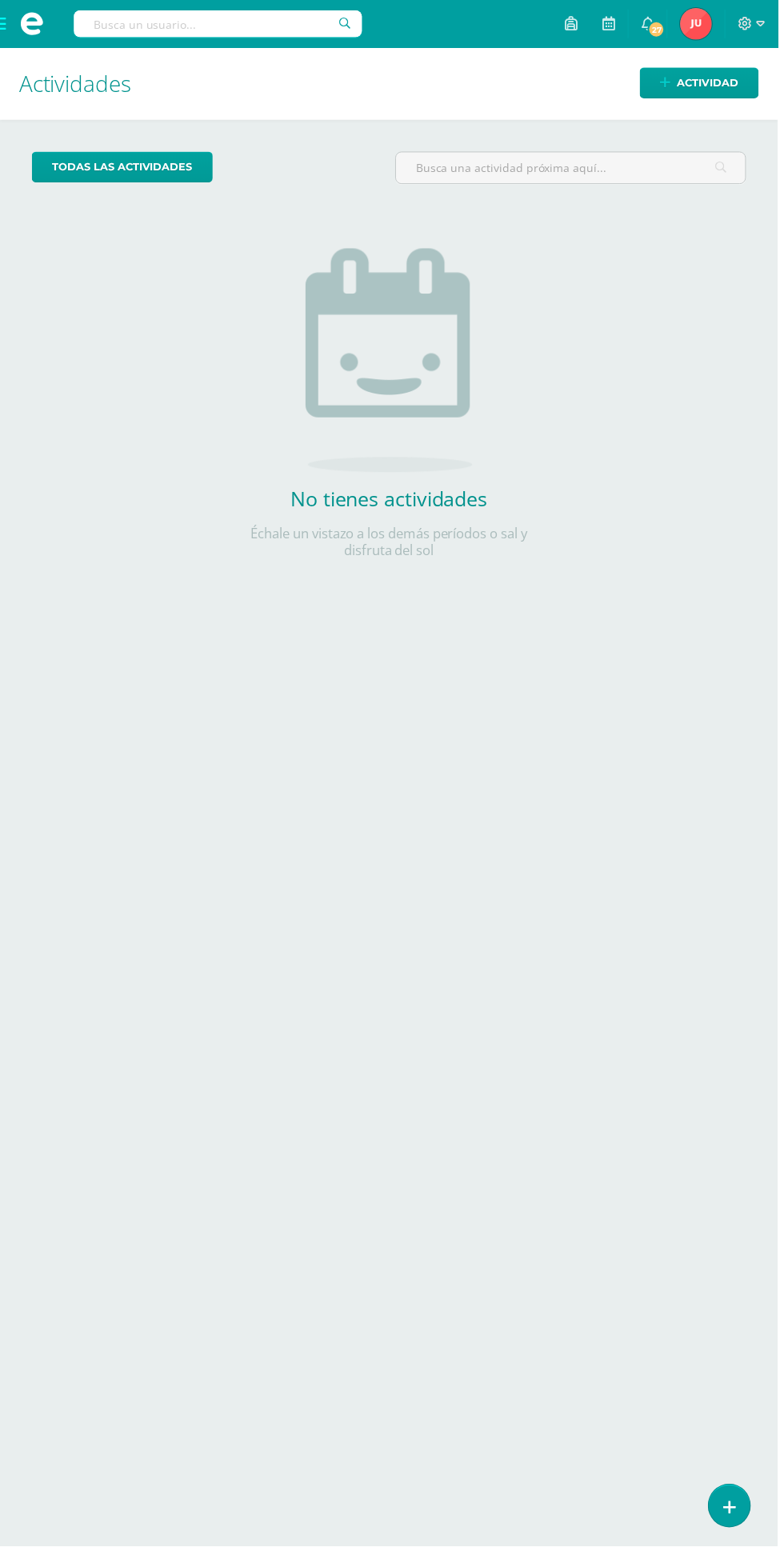
click at [3, 21] on span at bounding box center [31, 24] width 64 height 48
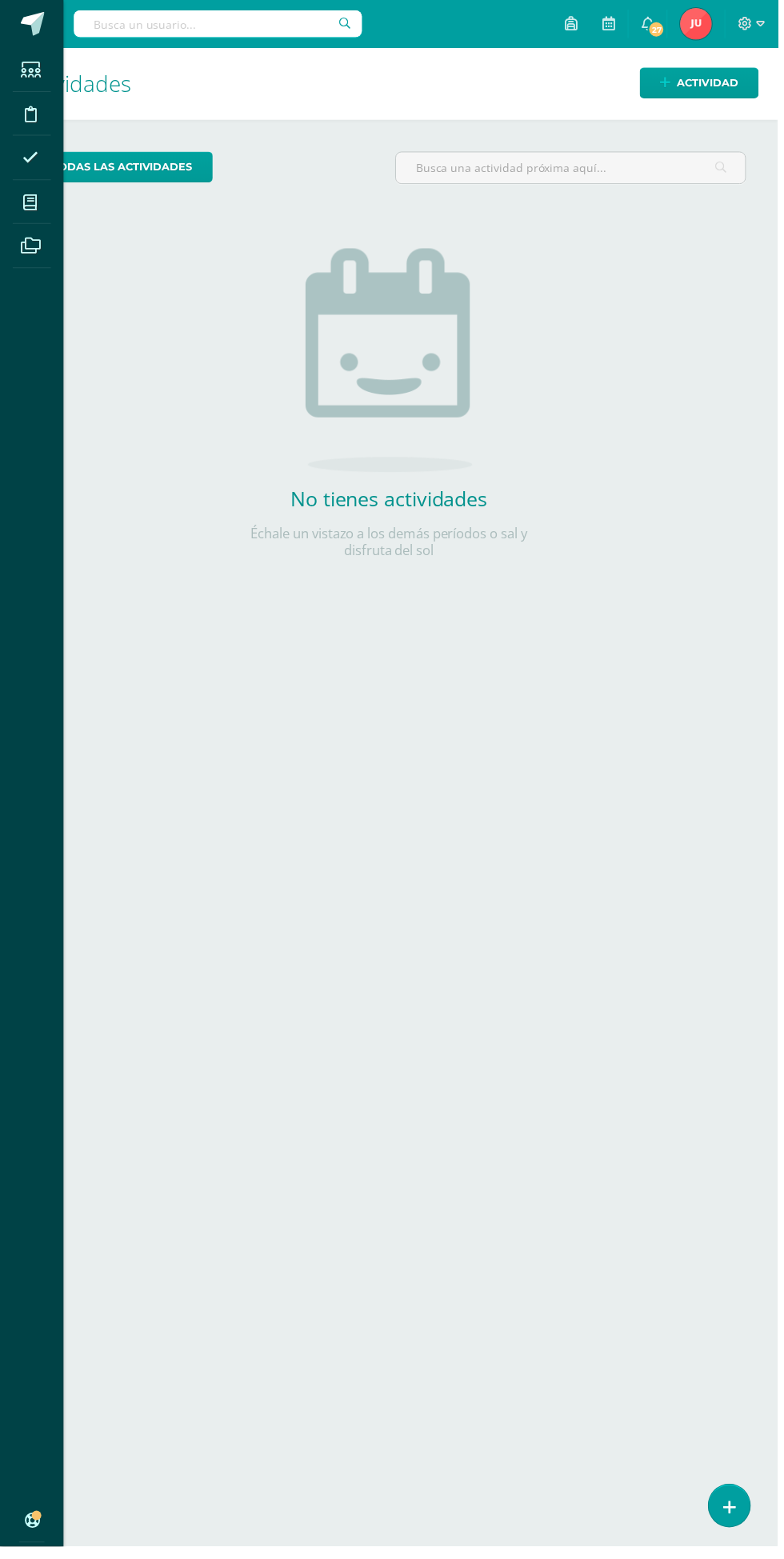
click at [28, 204] on icon at bounding box center [30, 203] width 15 height 16
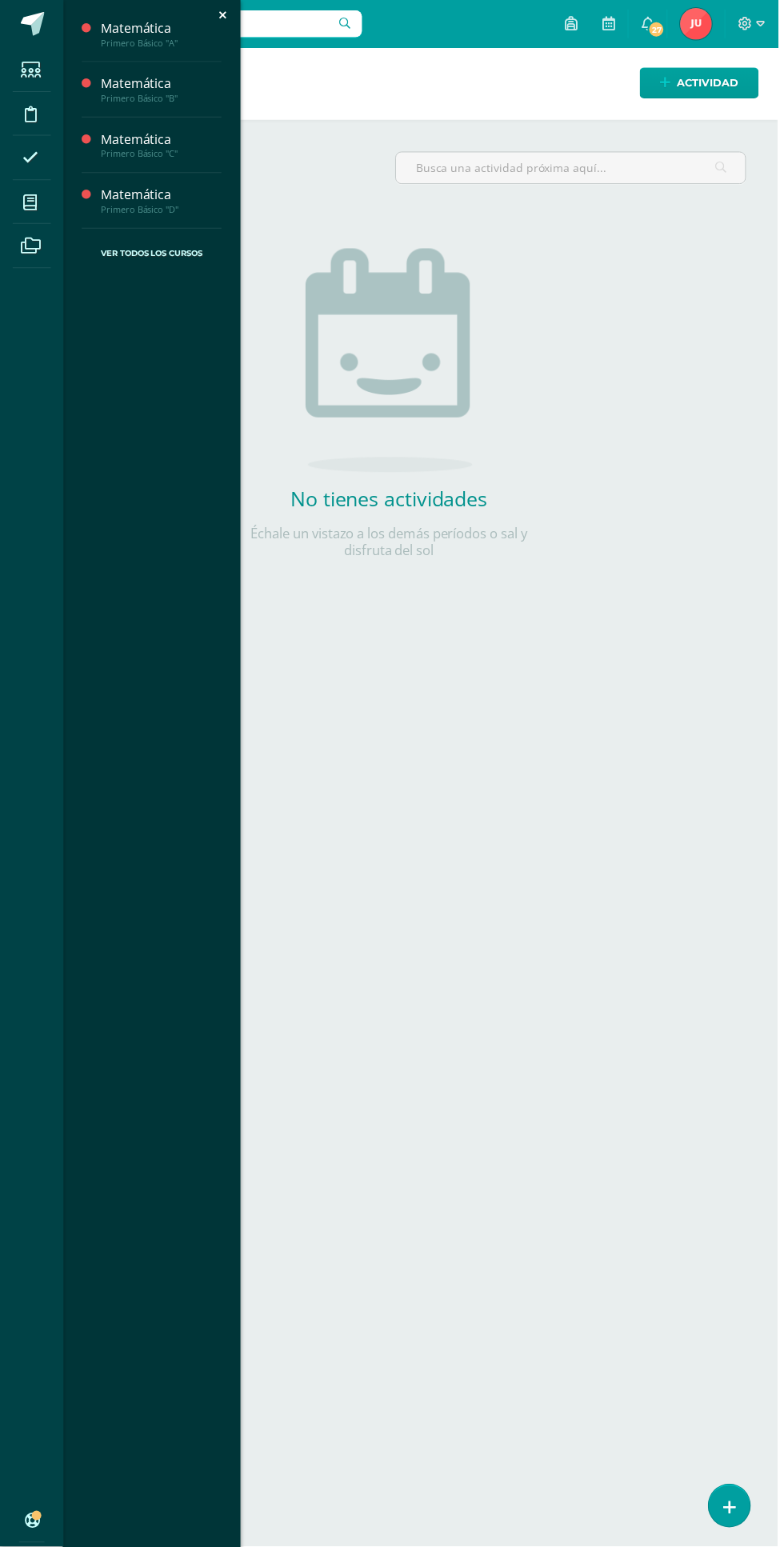
click at [118, 93] on div "Matemática" at bounding box center [162, 85] width 122 height 18
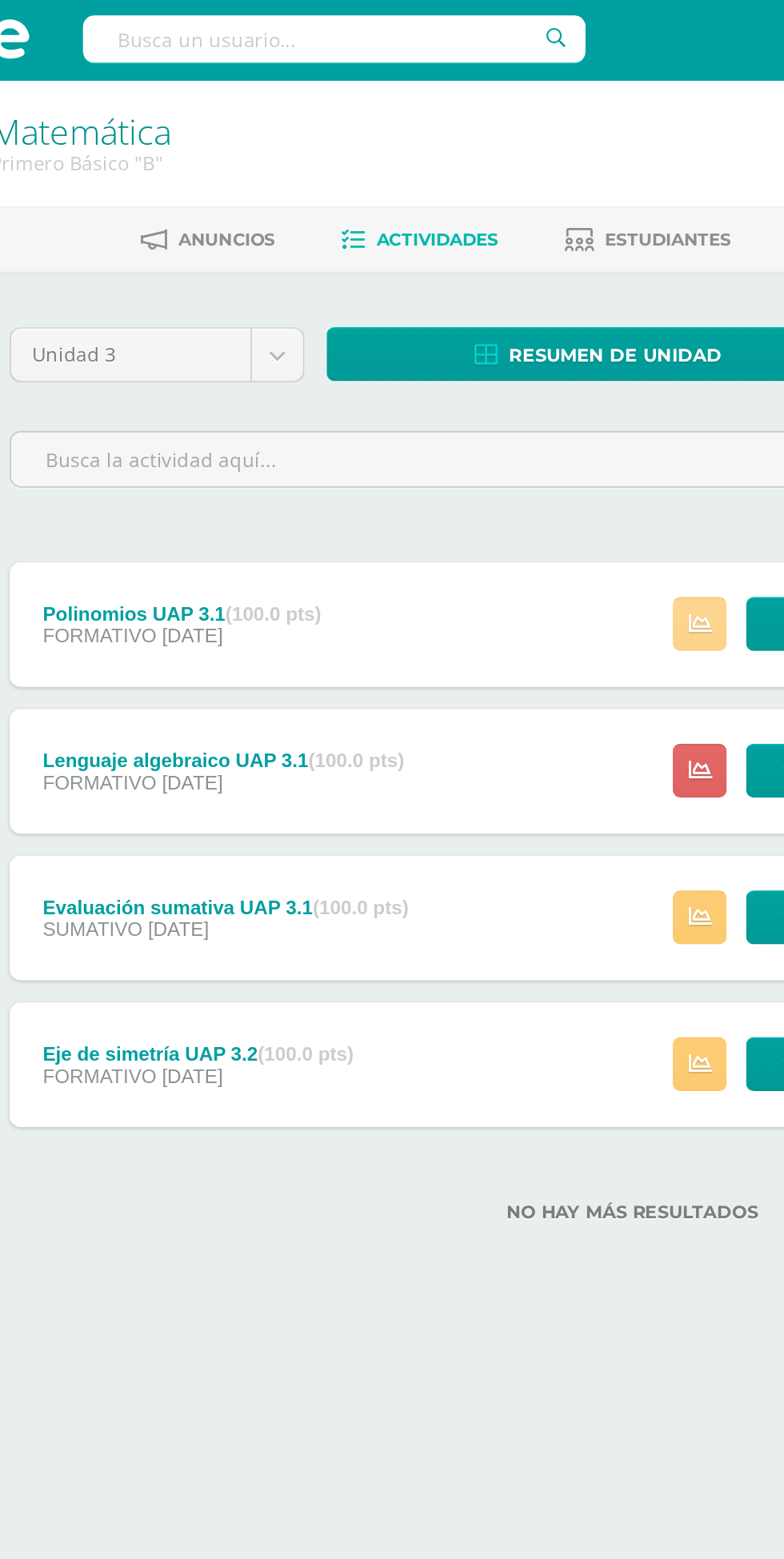
click at [424, 367] on link at bounding box center [431, 362] width 31 height 31
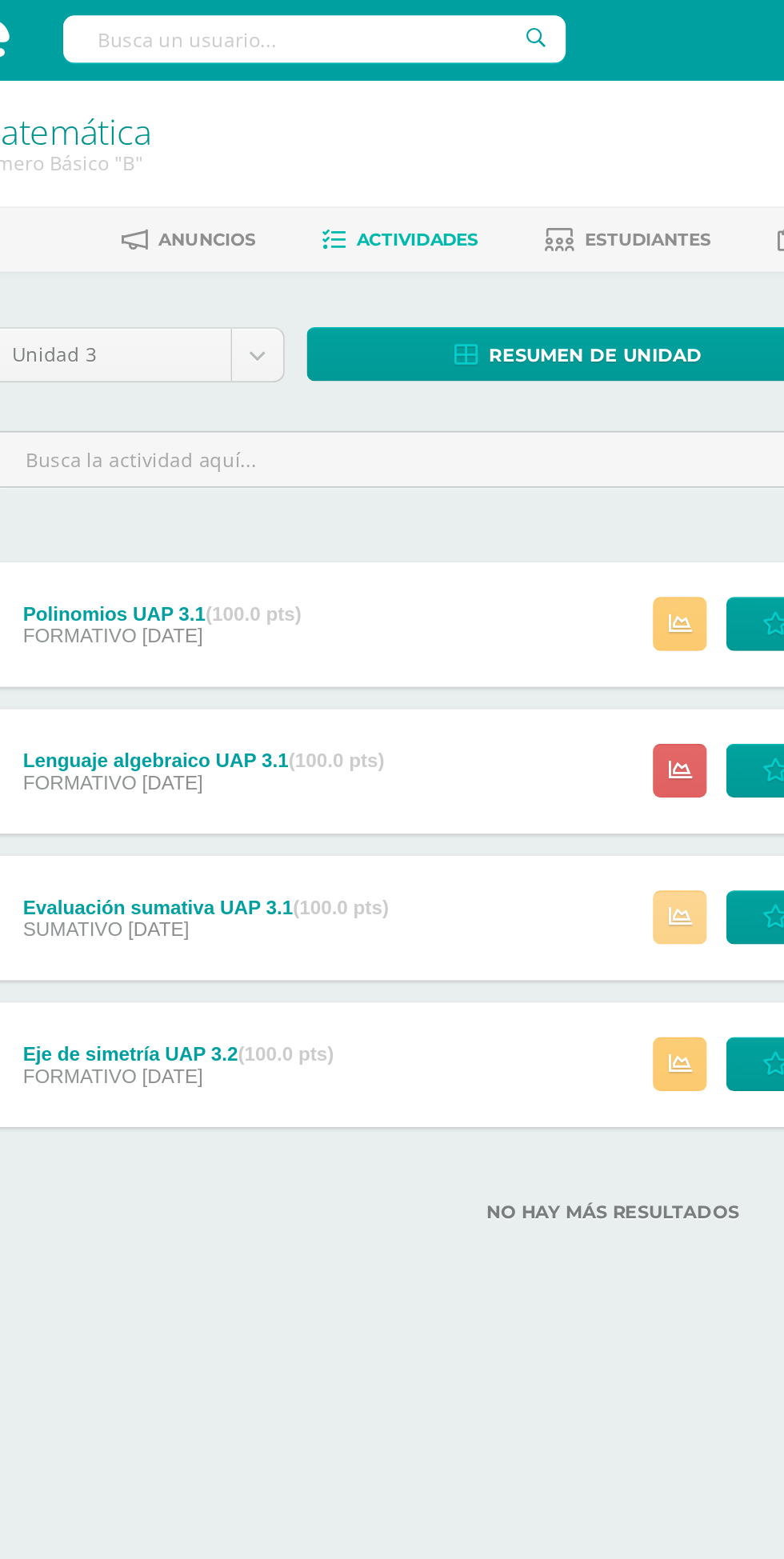
click at [432, 534] on icon at bounding box center [431, 531] width 14 height 14
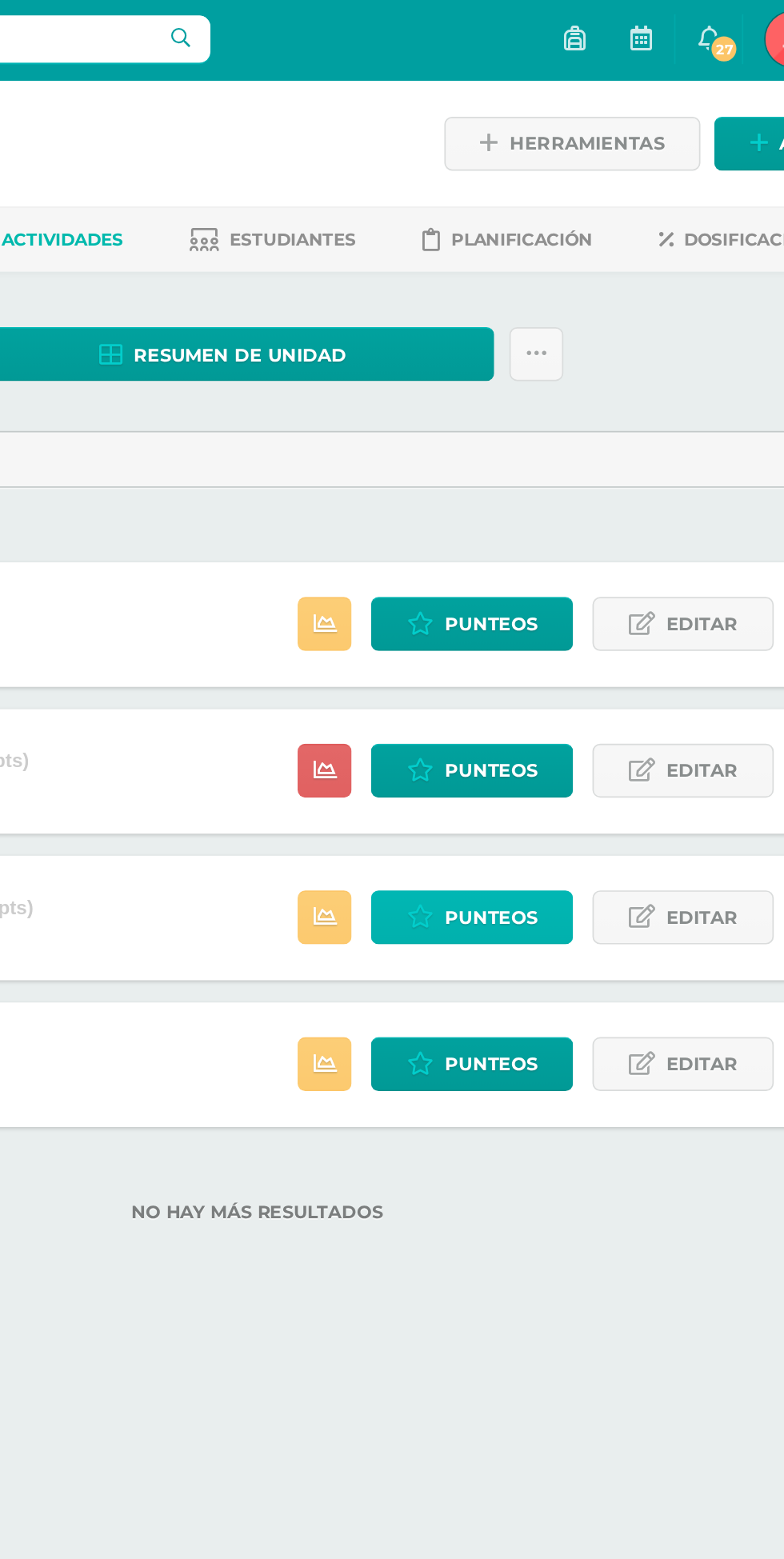
click at [529, 535] on span "Punteos" at bounding box center [527, 531] width 53 height 30
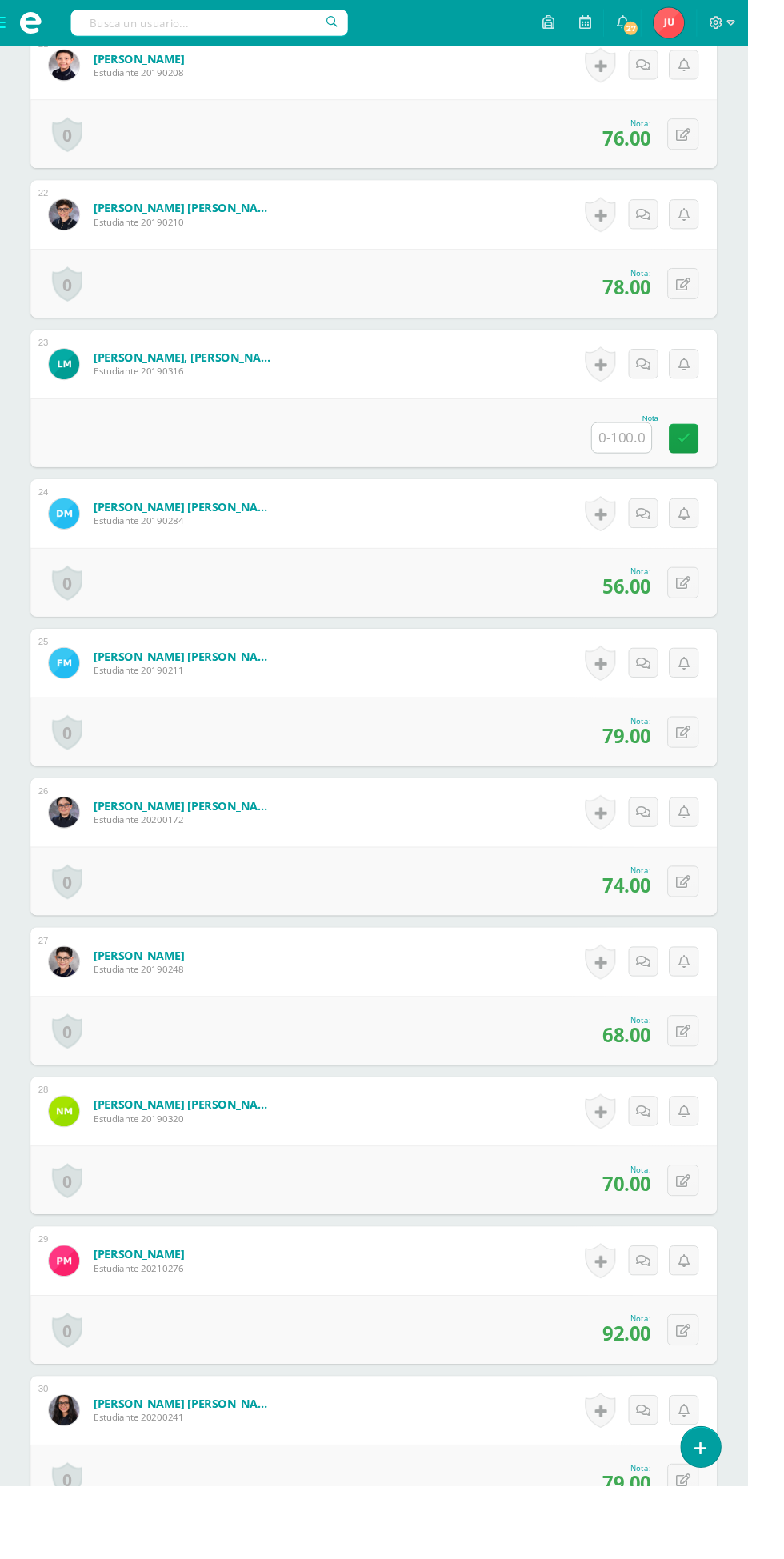
scroll to position [3660, 0]
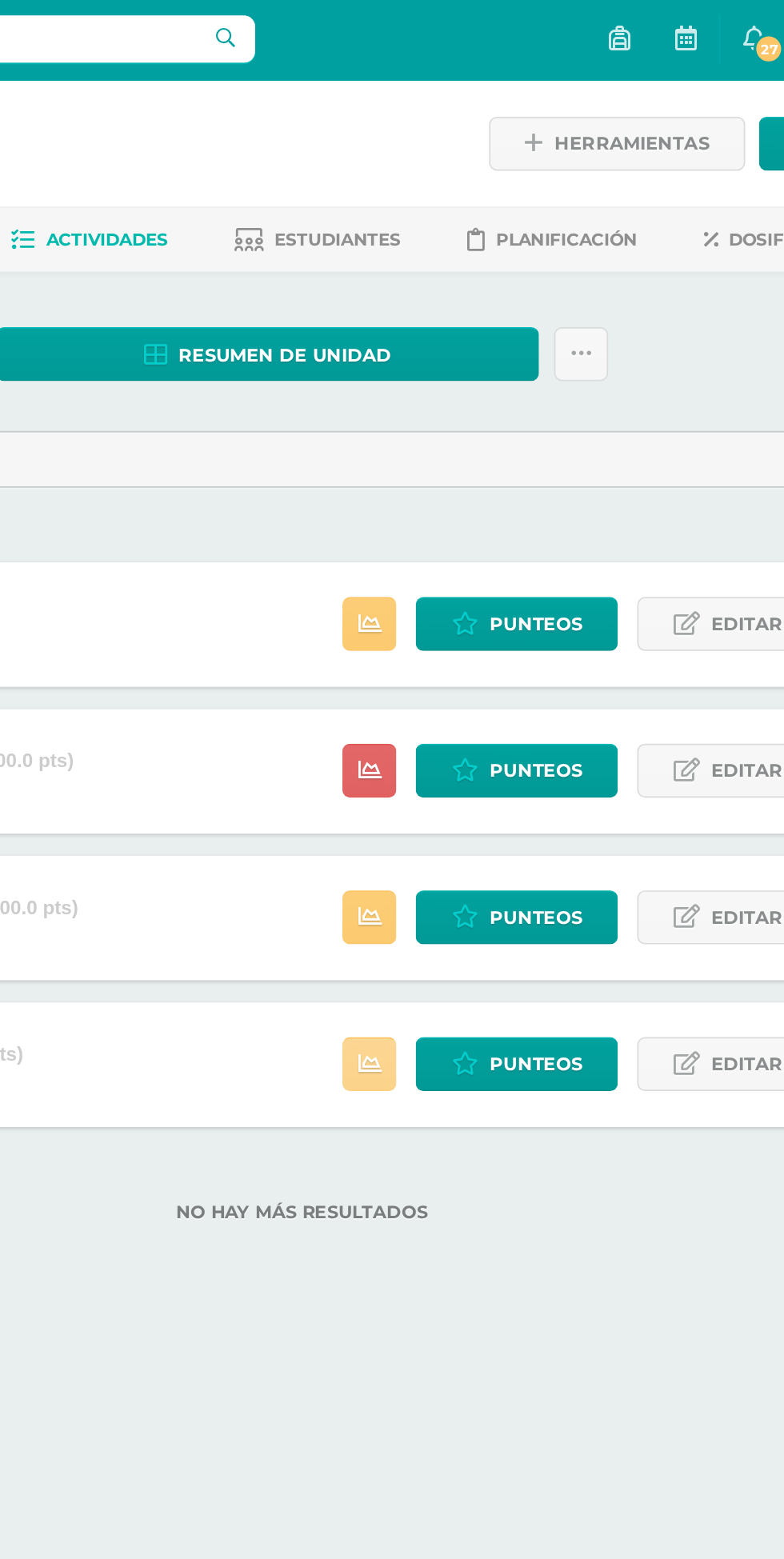
click at [430, 626] on link at bounding box center [431, 616] width 31 height 31
click at [532, 616] on span "Punteos" at bounding box center [527, 616] width 53 height 30
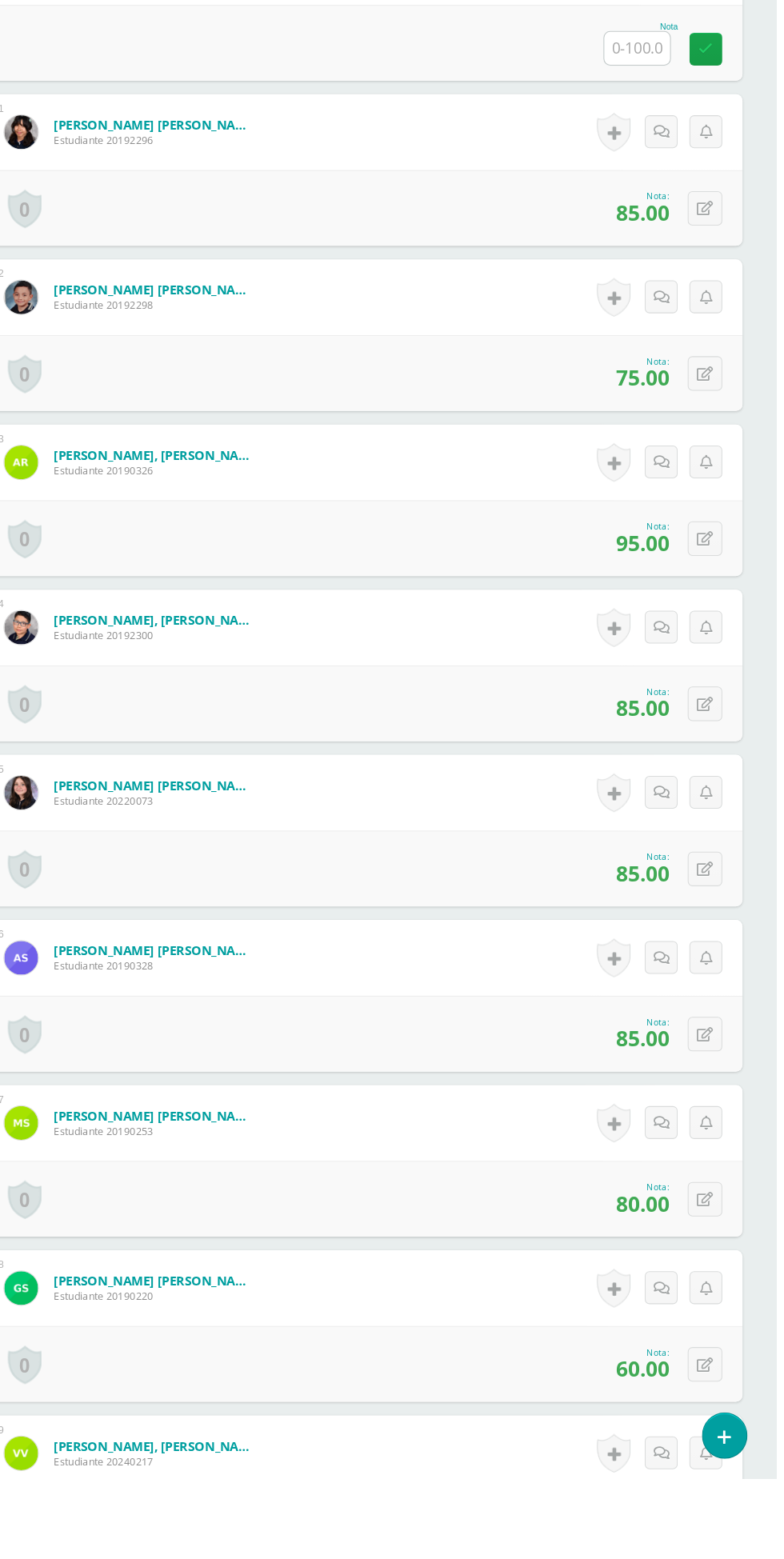
scroll to position [5361, 0]
